Goal: Find specific page/section: Find specific page/section

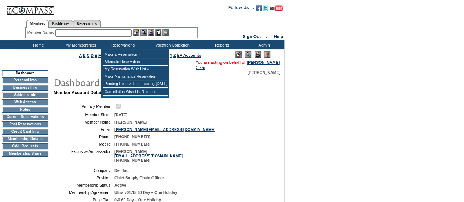
click at [110, 30] on input "text" at bounding box center [93, 32] width 76 height 7
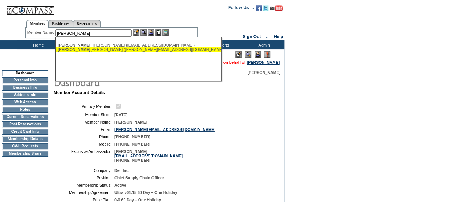
click at [96, 51] on div "[PERSON_NAME] [PERSON_NAME] ([PERSON_NAME][EMAIL_ADDRESS][DOMAIN_NAME])" at bounding box center [138, 49] width 161 height 4
type input "[PERSON_NAME] [PERSON_NAME] ([PERSON_NAME][EMAIL_ADDRESS][DOMAIN_NAME])"
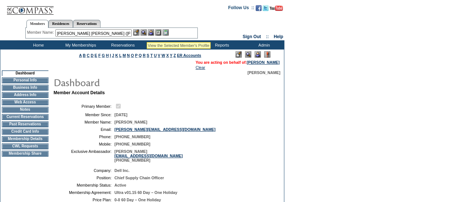
click at [147, 33] on img at bounding box center [144, 32] width 6 height 6
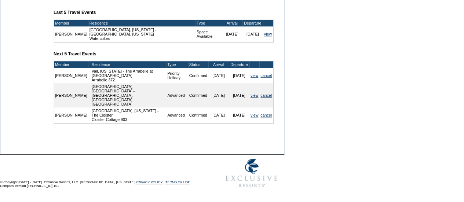
scroll to position [283, 0]
click at [253, 78] on link "view" at bounding box center [255, 75] width 8 height 4
